Goal: Find contact information: Find contact information

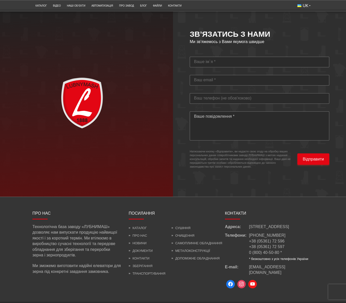
scroll to position [1455, 0]
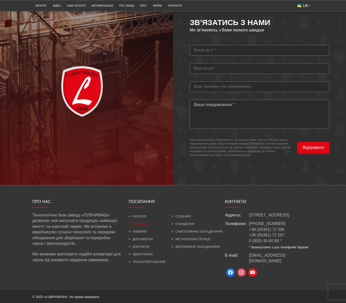
click at [140, 222] on link "Про нас" at bounding box center [138, 224] width 18 height 4
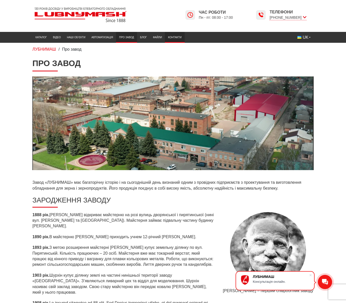
click at [184, 38] on link "Контакти" at bounding box center [174, 37] width 19 height 8
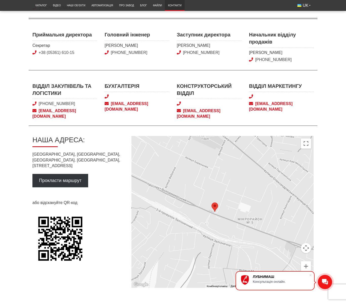
scroll to position [190, 0]
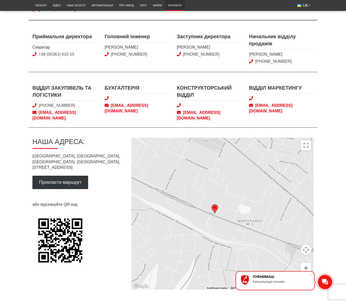
click at [278, 126] on div "Відділ закупівель та логістики +38 (050) 580 22 36 snab@lubnymash.com Бухгалтер…" at bounding box center [173, 105] width 288 height 43
